Goal: Find specific page/section: Find specific page/section

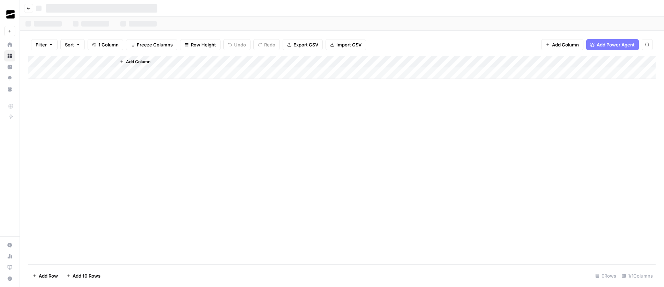
click at [28, 8] on icon "button" at bounding box center [28, 8] width 3 height 3
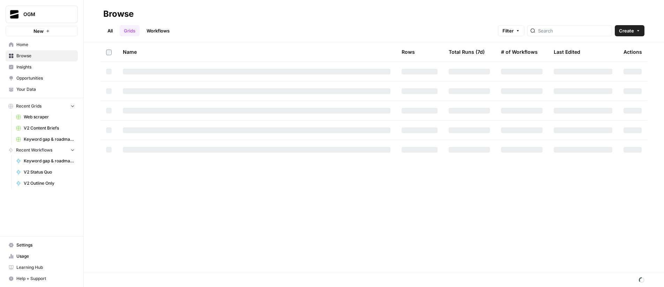
click at [106, 30] on link "All" at bounding box center [110, 30] width 14 height 11
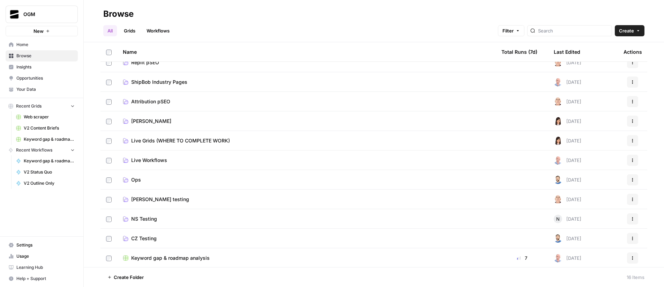
scroll to position [108, 0]
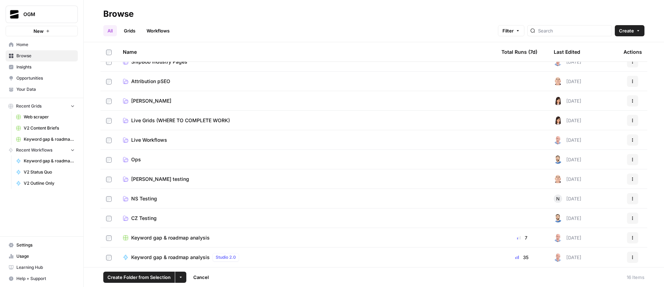
click at [180, 279] on icon "button" at bounding box center [181, 277] width 4 height 4
click at [196, 252] on span "Move to" at bounding box center [196, 251] width 17 height 7
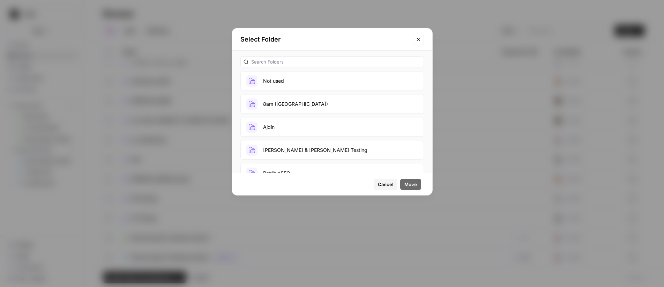
click at [289, 124] on button "Ajdin" at bounding box center [333, 127] width 184 height 19
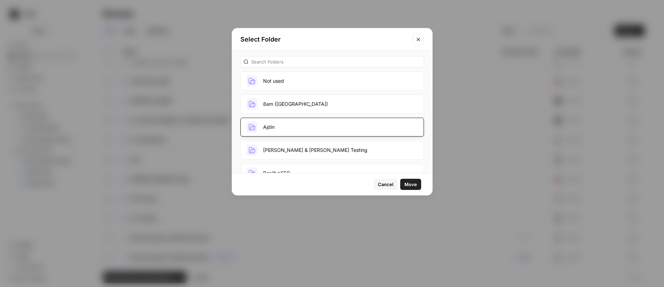
click at [407, 186] on span "Move" at bounding box center [411, 184] width 13 height 7
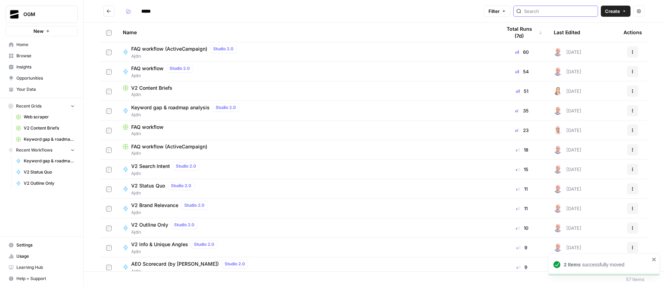
click at [561, 8] on input "search" at bounding box center [559, 11] width 71 height 7
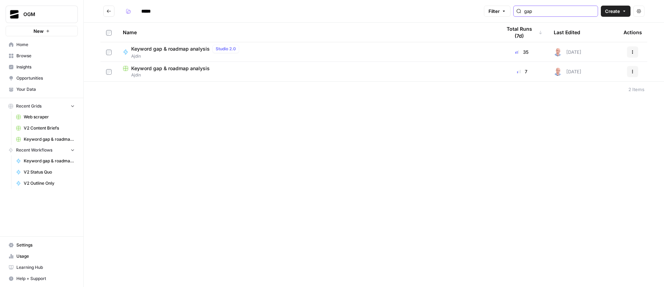
type input "gap"
click at [200, 68] on span "Keyword gap & roadmap analysis" at bounding box center [170, 68] width 79 height 7
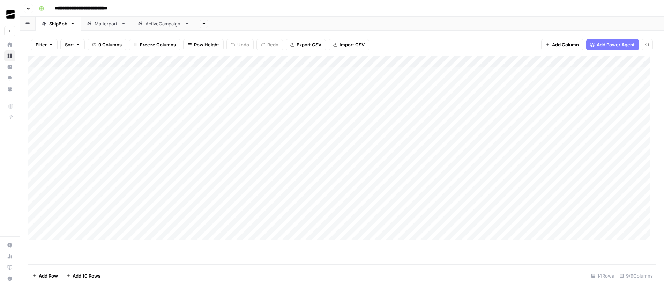
click at [109, 22] on div "Matterport" at bounding box center [107, 23] width 24 height 7
